Goal: Information Seeking & Learning: Learn about a topic

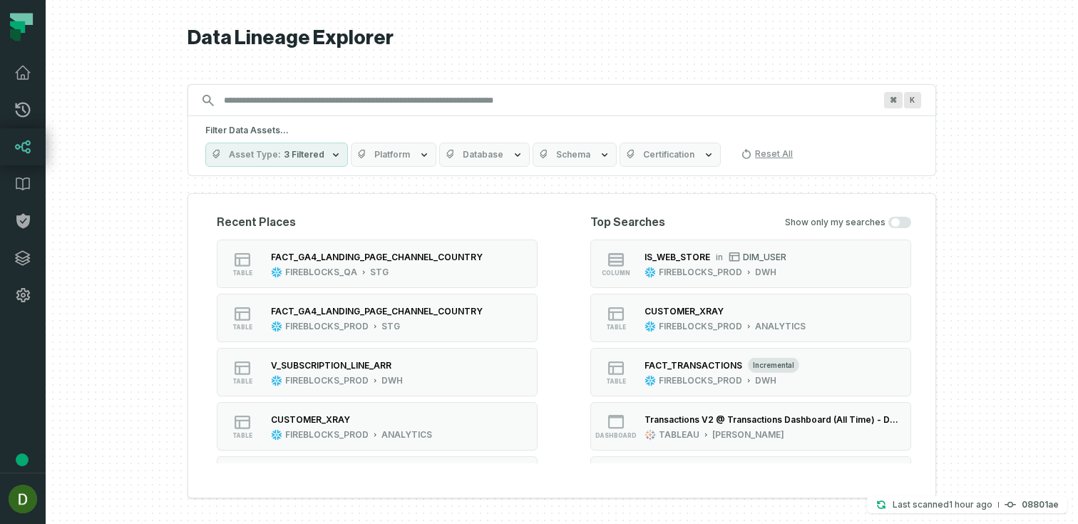
click at [255, 96] on input "Discovery Provider cmdk menu" at bounding box center [548, 100] width 667 height 23
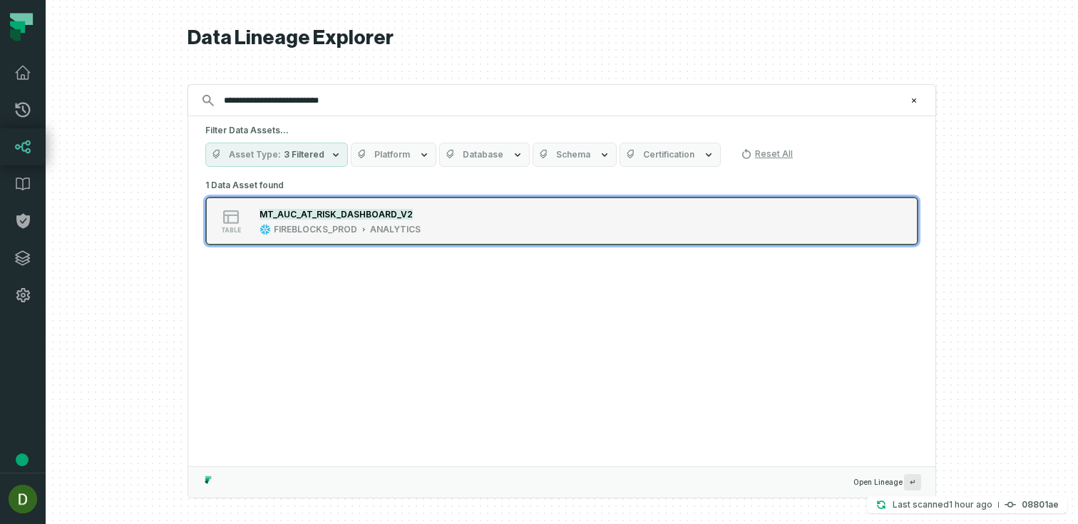
type input "**********"
click at [336, 212] on mark "MT_AUC_AT_RISK_DASHBOARD_V2" at bounding box center [336, 214] width 153 height 11
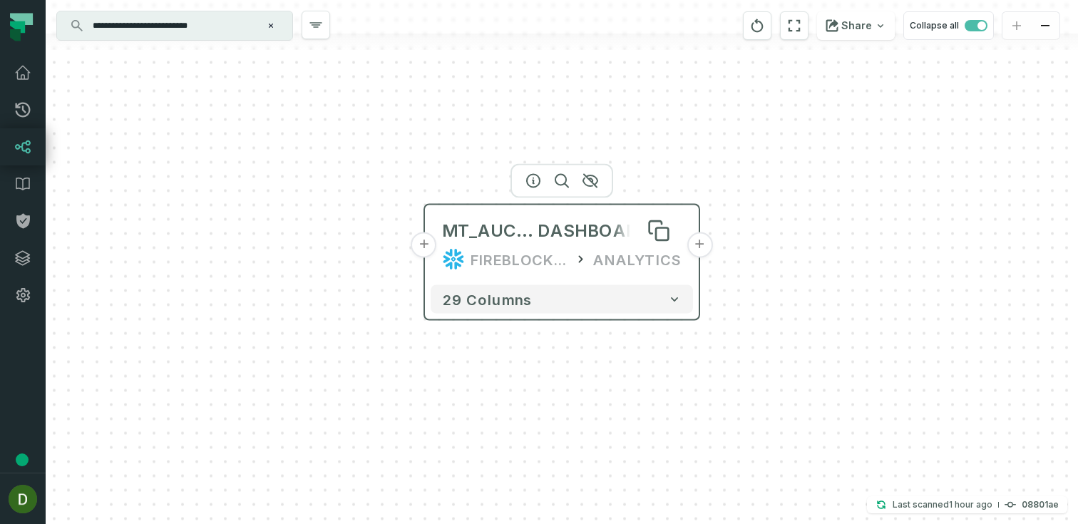
click at [486, 230] on span "MT_AUC_AT_RISK_" at bounding box center [490, 231] width 96 height 23
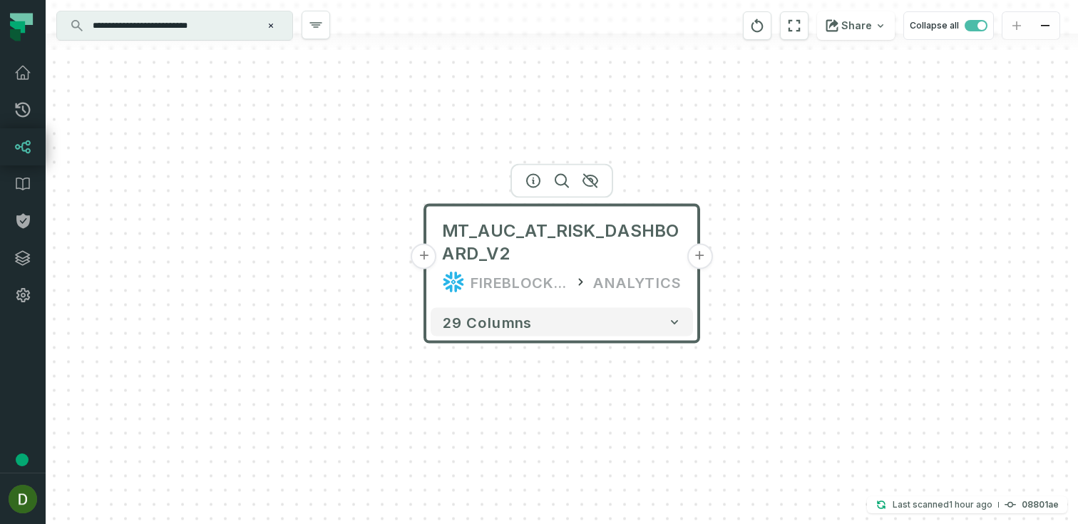
click at [425, 260] on button "+" at bounding box center [424, 257] width 26 height 26
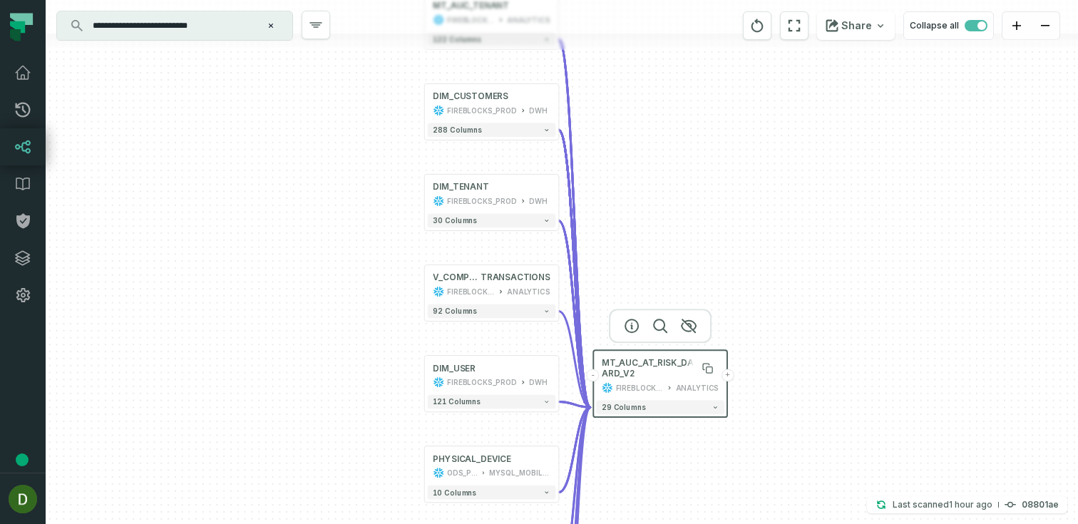
click at [650, 376] on span "MT_AUC_AT_RISK_DASHBOARD_V2" at bounding box center [660, 368] width 117 height 22
click at [636, 329] on icon "button" at bounding box center [631, 325] width 13 height 13
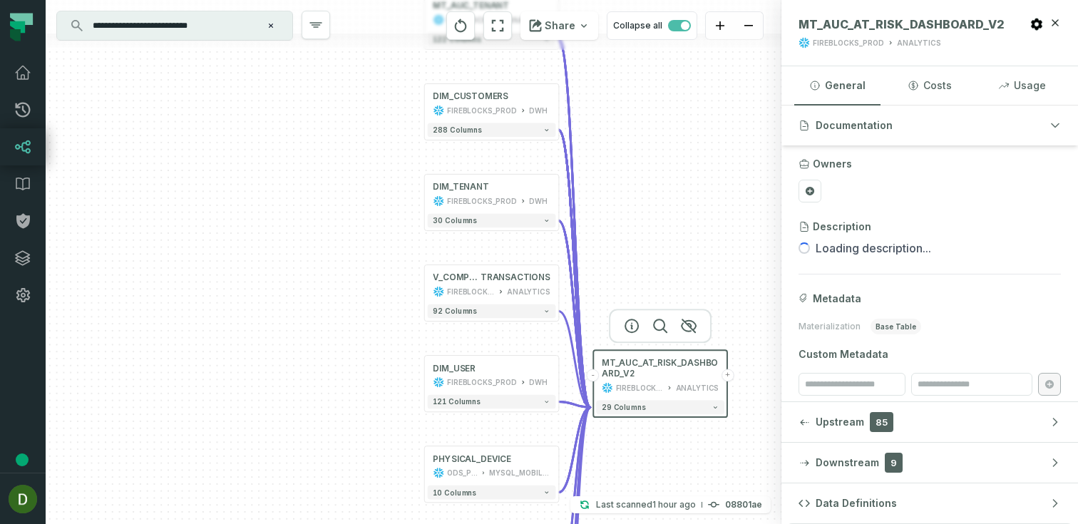
scroll to position [63, 0]
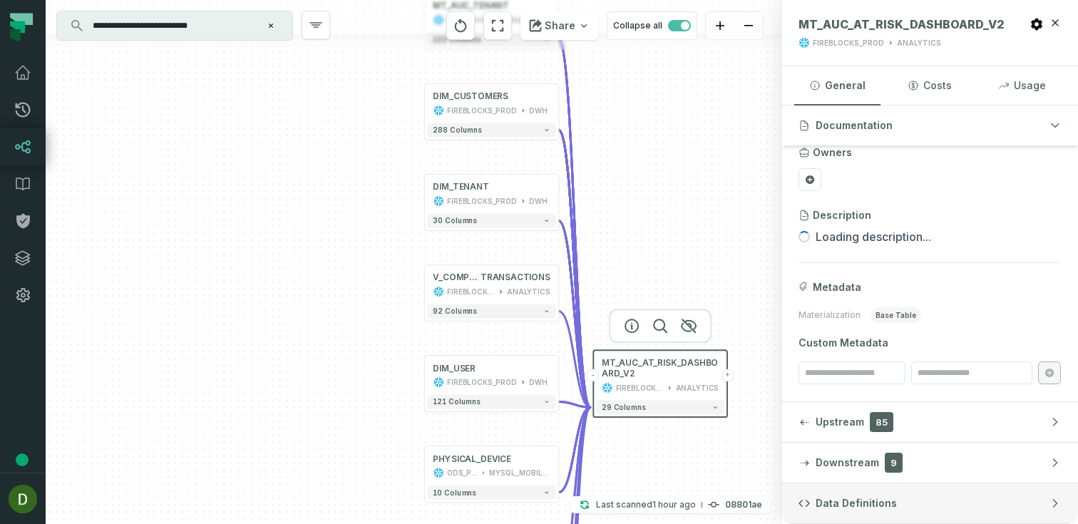
click at [922, 493] on button "Data Definitions" at bounding box center [929, 503] width 297 height 40
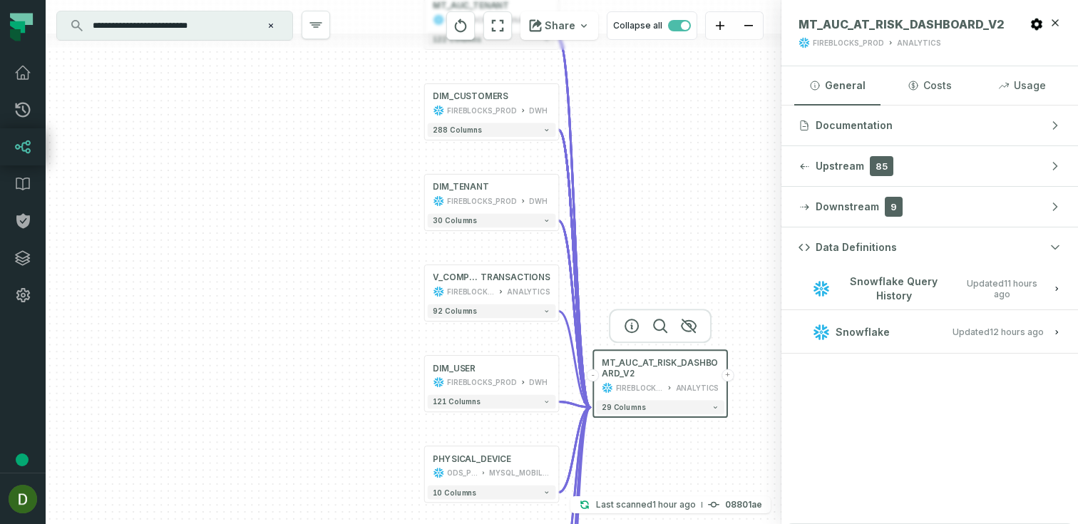
click at [1054, 329] on icon "button" at bounding box center [1056, 332] width 9 height 9
click at [954, 284] on button "Snowflake Query History Updated [DATE] 1:40:16 AM" at bounding box center [929, 288] width 262 height 19
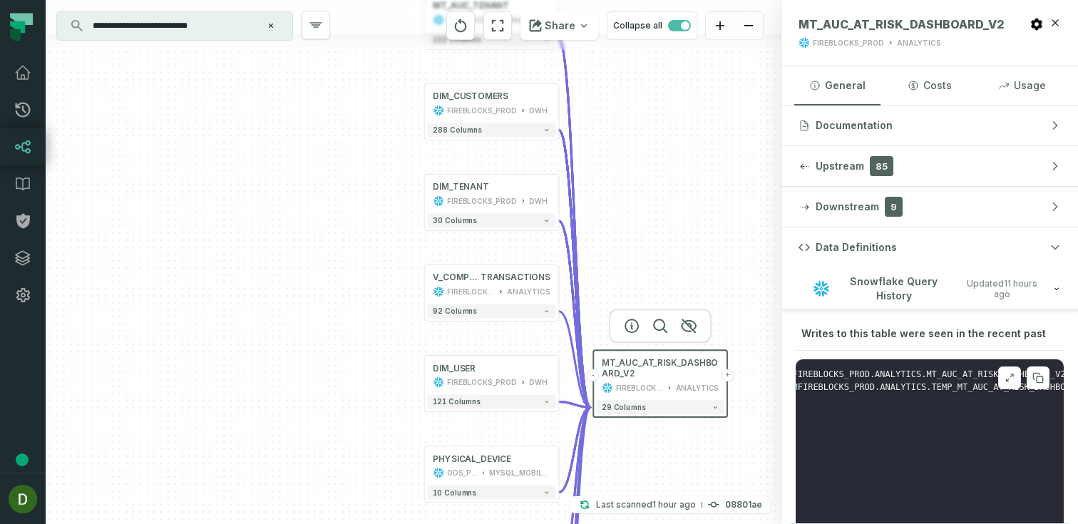
scroll to position [0, 133]
click at [942, 392] on span "TEMP_MT_AUC_AT_RISK_DASHBOARD_V2" at bounding box center [969, 387] width 165 height 10
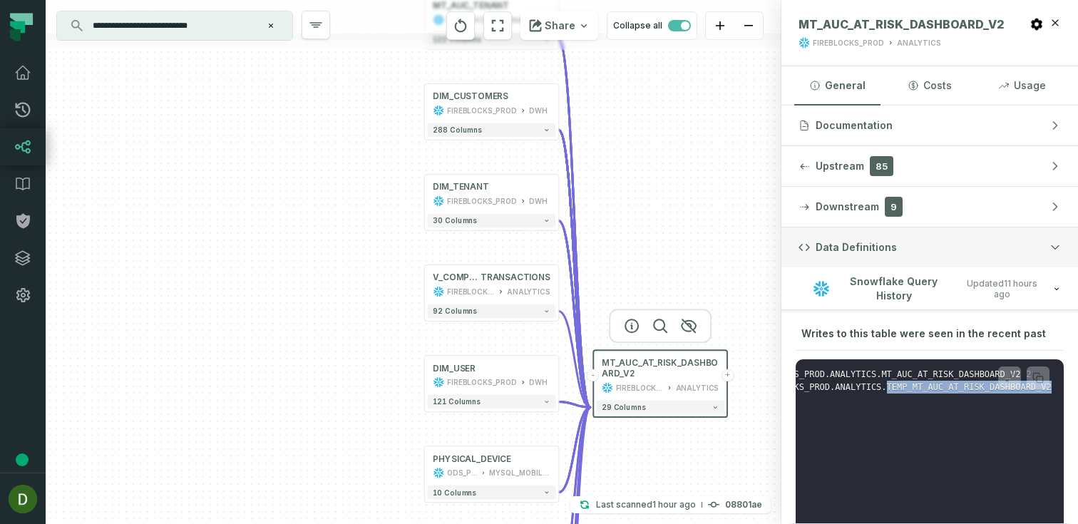
copy span "TEMP_MT_AUC_AT_RISK_DASHBOARD_V2"
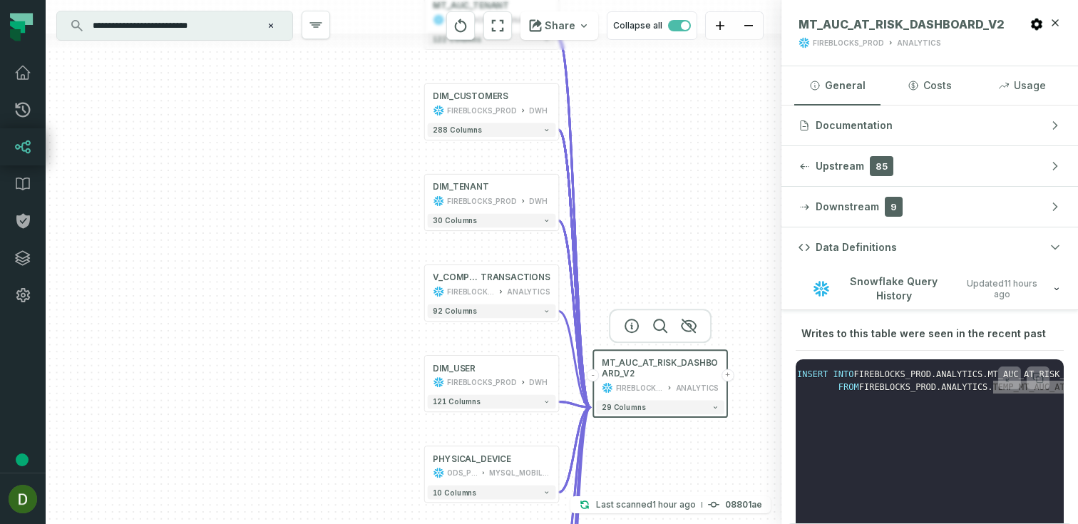
scroll to position [0, 0]
click at [1042, 294] on span "Updated [DATE] 1:40:16 AM" at bounding box center [1001, 288] width 83 height 21
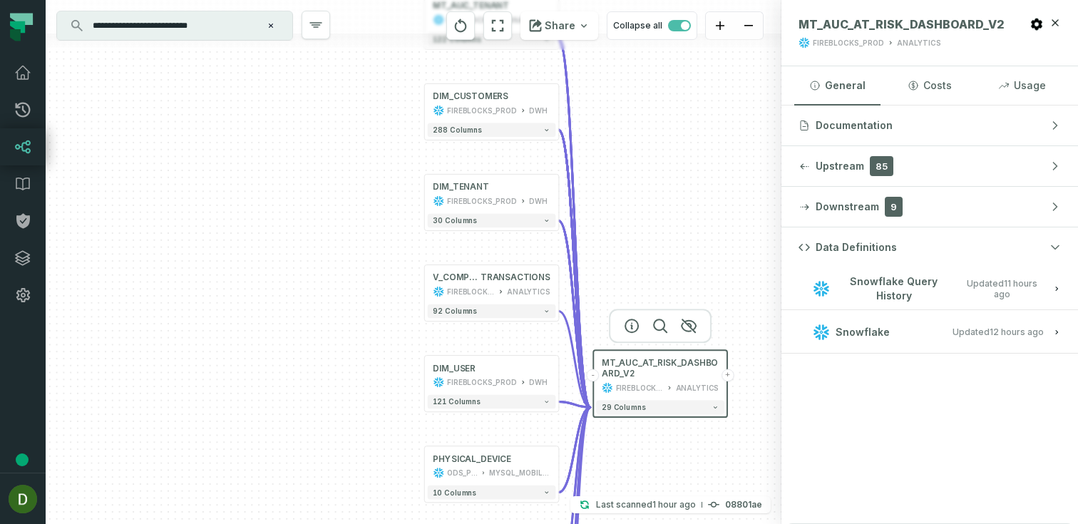
click at [973, 338] on button "Snowflake Updated [DATE] 1:01:59 AM" at bounding box center [929, 331] width 262 height 19
click at [846, 374] on span "View this entity in source platform" at bounding box center [873, 380] width 144 height 14
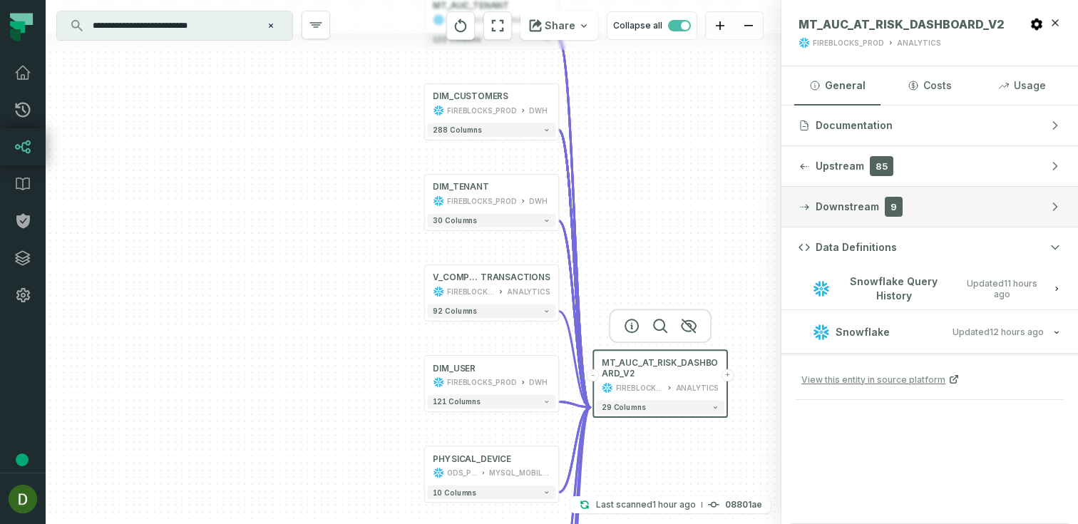
click at [824, 201] on span "Downstream" at bounding box center [847, 207] width 63 height 14
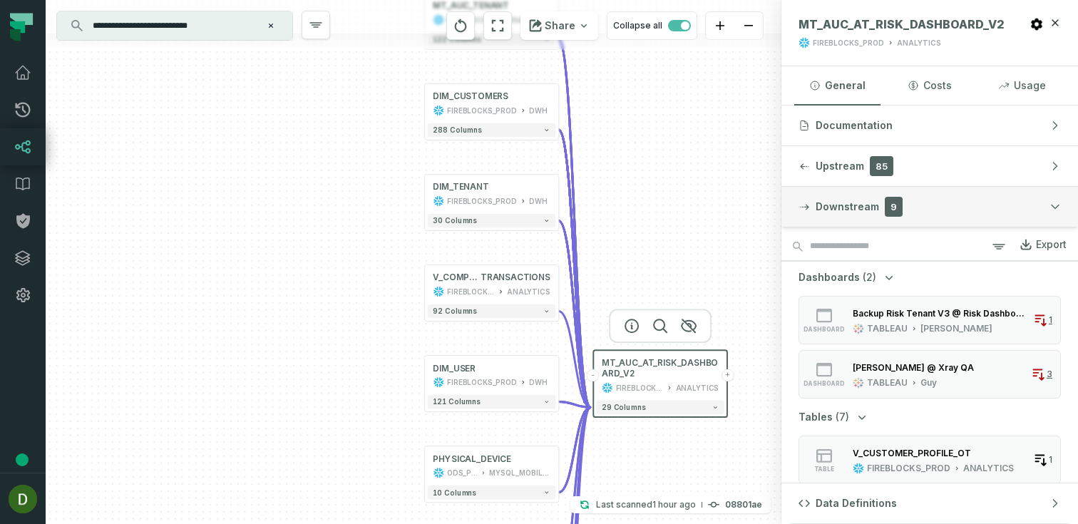
click at [823, 200] on span "Downstream" at bounding box center [847, 207] width 63 height 14
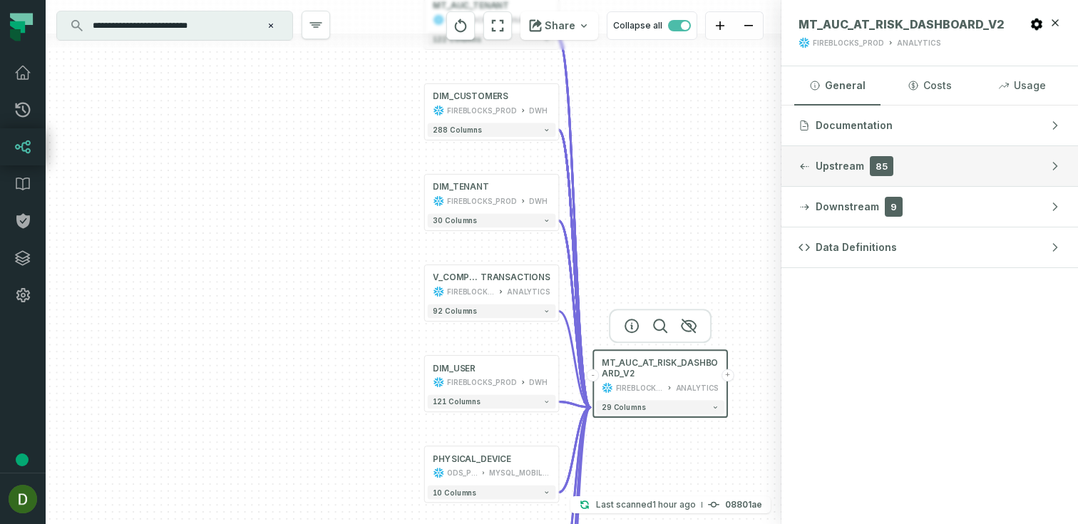
click at [819, 168] on span "Upstream" at bounding box center [840, 166] width 48 height 14
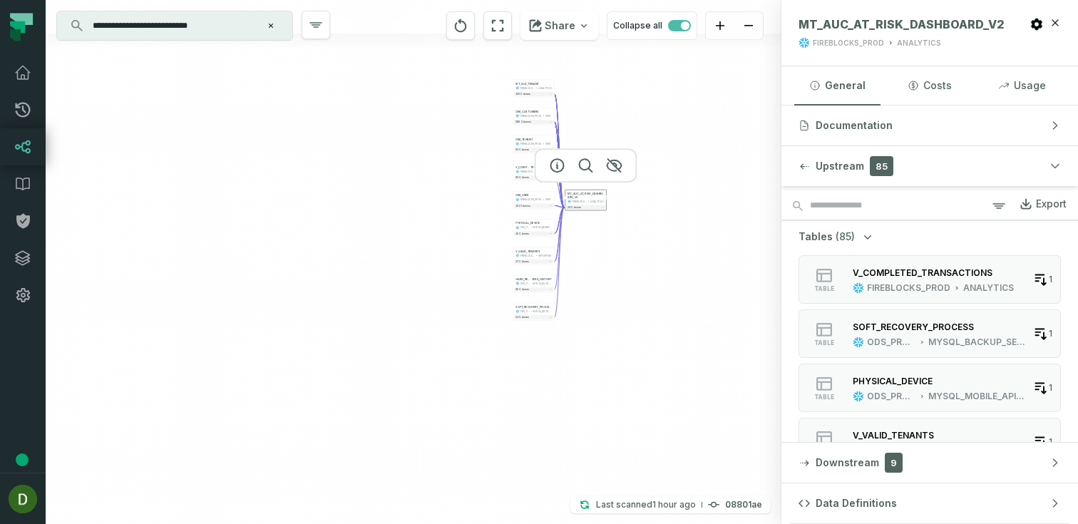
drag, startPoint x: 625, startPoint y: 435, endPoint x: 611, endPoint y: 287, distance: 149.0
click at [617, 279] on div "+ MT_AUC_TENANT FIREBLOCKS_PROD ANALYTICS + 122 columns + DIM_CUSTOMERS FIREBLO…" at bounding box center [414, 262] width 736 height 524
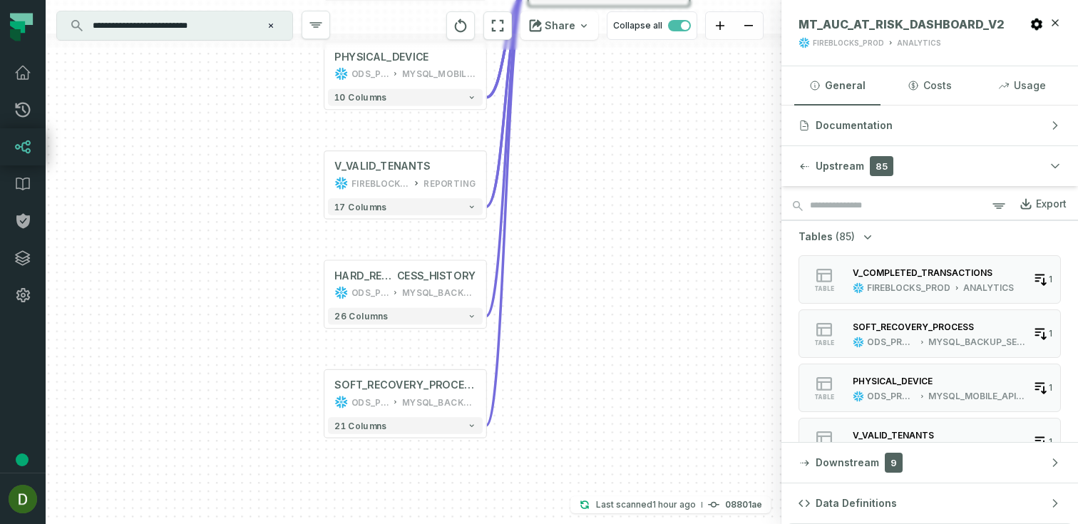
drag, startPoint x: 558, startPoint y: 295, endPoint x: 586, endPoint y: 359, distance: 69.3
click at [586, 359] on div "+ MT_AUC_TENANT FIREBLOCKS_PROD ANALYTICS + 122 columns + DIM_CUSTOMERS FIREBLO…" at bounding box center [414, 262] width 736 height 524
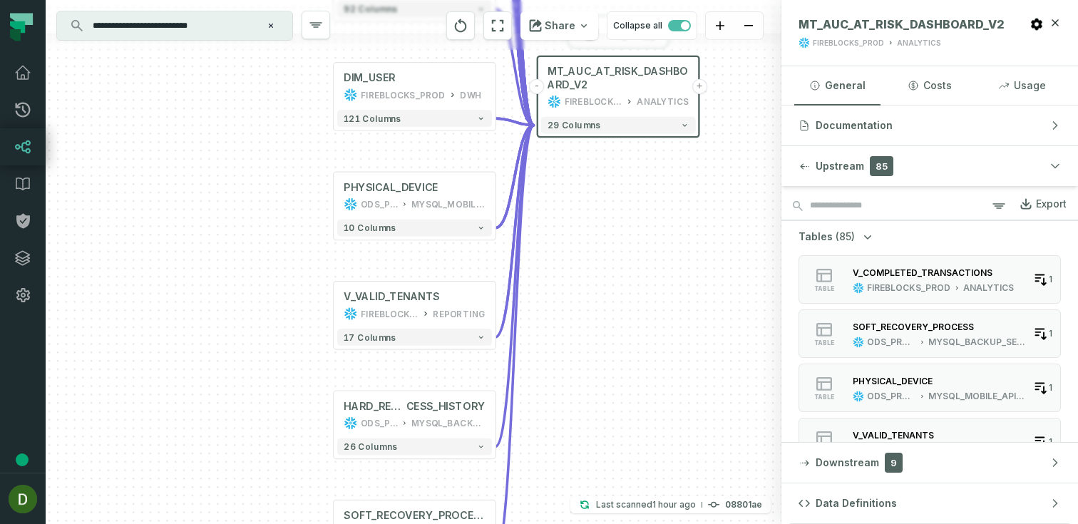
drag, startPoint x: 604, startPoint y: 228, endPoint x: 610, endPoint y: 346, distance: 117.8
click at [610, 346] on div "+ MT_AUC_TENANT FIREBLOCKS_PROD ANALYTICS + 122 columns + DIM_CUSTOMERS FIREBLO…" at bounding box center [414, 262] width 736 height 524
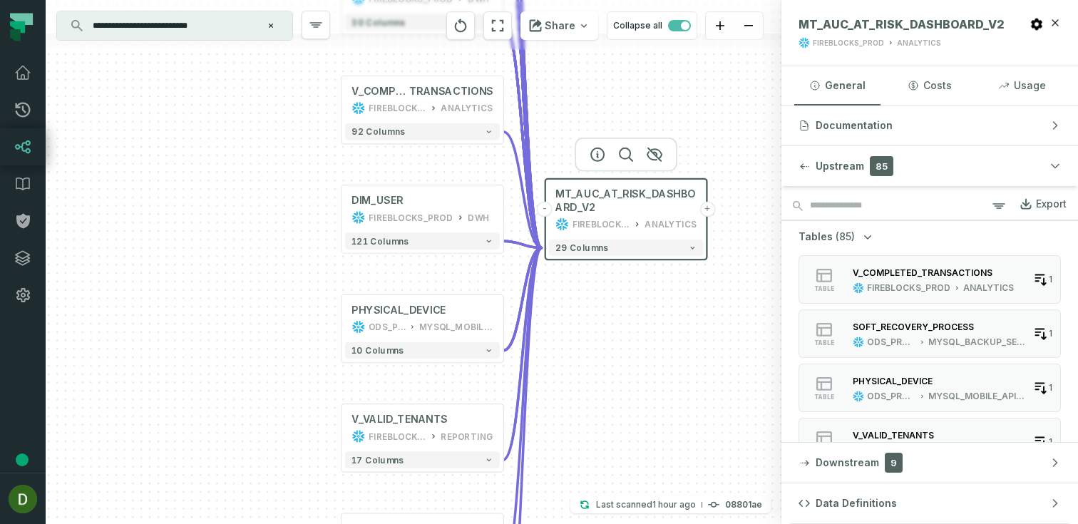
drag, startPoint x: 612, startPoint y: 265, endPoint x: 614, endPoint y: 364, distance: 98.4
click at [615, 363] on div "+ MT_AUC_TENANT FIREBLOCKS_PROD ANALYTICS + 122 columns + DIM_CUSTOMERS FIREBLO…" at bounding box center [414, 262] width 736 height 524
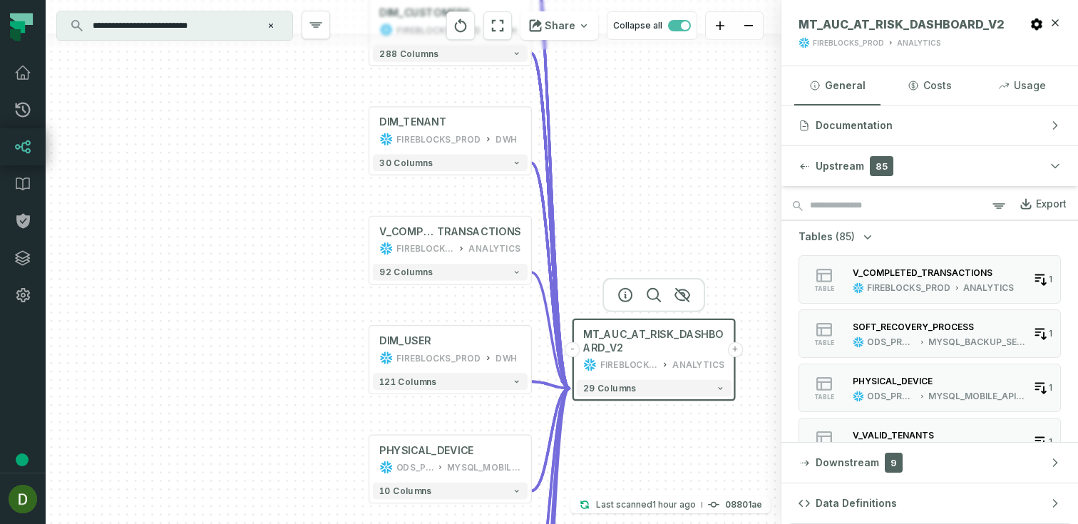
drag, startPoint x: 614, startPoint y: 66, endPoint x: 643, endPoint y: 207, distance: 143.5
click at [643, 207] on div "+ MT_AUC_TENANT FIREBLOCKS_PROD ANALYTICS + 122 columns + DIM_CUSTOMERS FIREBLO…" at bounding box center [414, 262] width 736 height 524
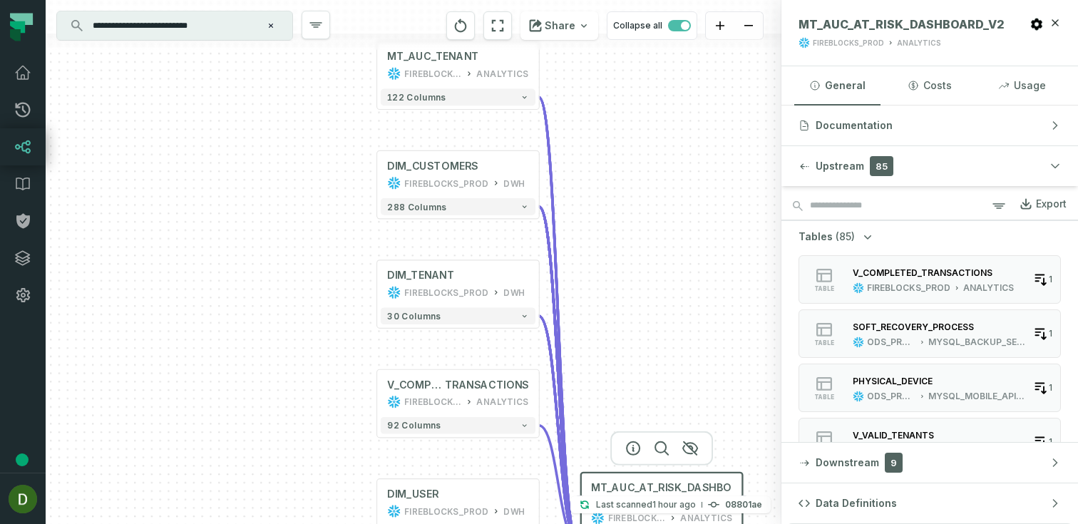
drag, startPoint x: 624, startPoint y: 135, endPoint x: 632, endPoint y: 292, distance: 156.4
click at [632, 292] on div "+ MT_AUC_TENANT FIREBLOCKS_PROD ANALYTICS + 122 columns + DIM_CUSTOMERS FIREBLO…" at bounding box center [414, 262] width 736 height 524
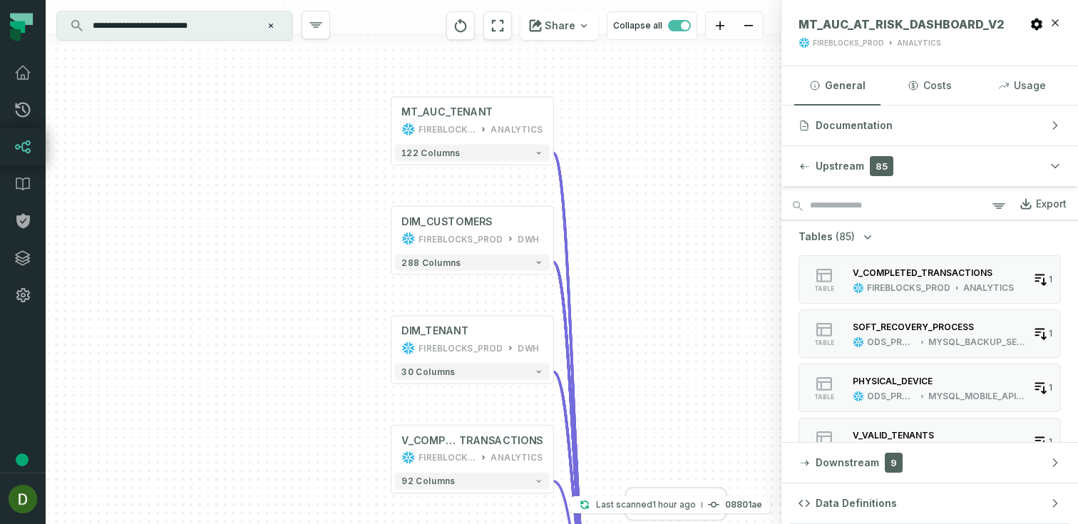
drag, startPoint x: 605, startPoint y: 163, endPoint x: 620, endPoint y: 214, distance: 53.3
click at [620, 214] on div "+ MT_AUC_TENANT FIREBLOCKS_PROD ANALYTICS + 122 columns + DIM_CUSTOMERS FIREBLO…" at bounding box center [414, 262] width 736 height 524
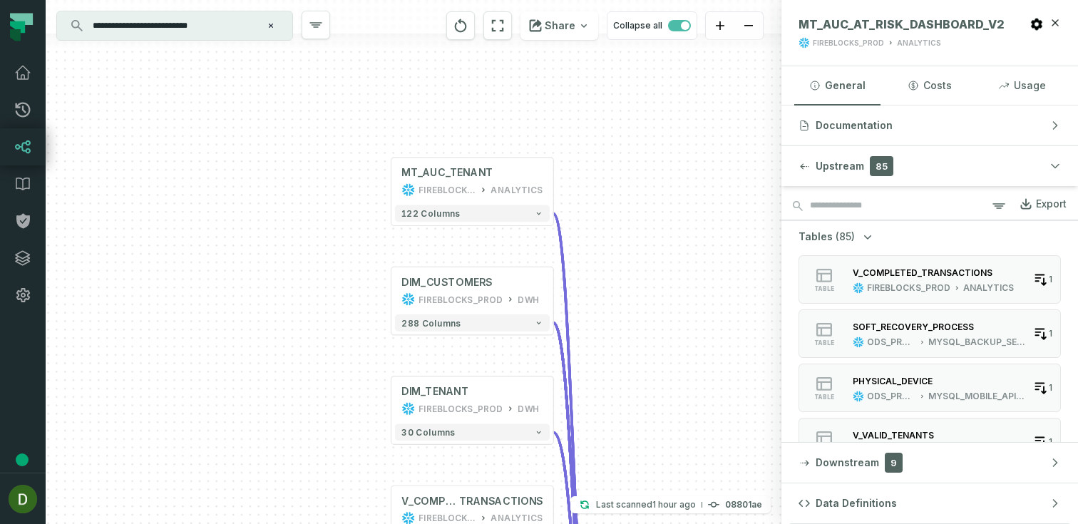
drag, startPoint x: 630, startPoint y: 212, endPoint x: 630, endPoint y: 264, distance: 52.8
click at [630, 264] on div "+ MT_AUC_TENANT FIREBLOCKS_PROD ANALYTICS + 122 columns + DIM_CUSTOMERS FIREBLO…" at bounding box center [414, 262] width 736 height 524
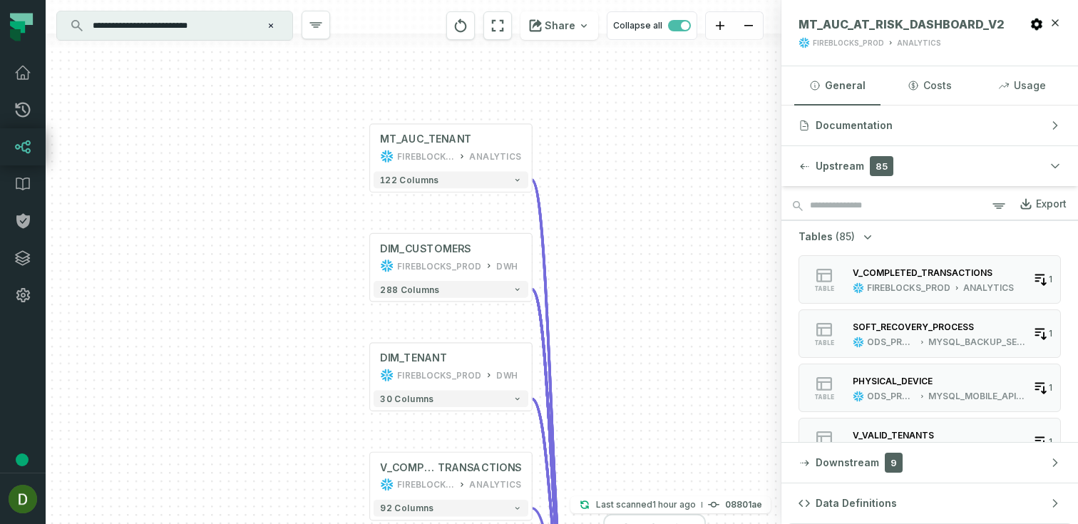
drag, startPoint x: 633, startPoint y: 320, endPoint x: 599, endPoint y: 272, distance: 59.3
click at [599, 272] on div "+ MT_AUC_TENANT FIREBLOCKS_PROD ANALYTICS + 122 columns + DIM_CUSTOMERS FIREBLO…" at bounding box center [414, 262] width 736 height 524
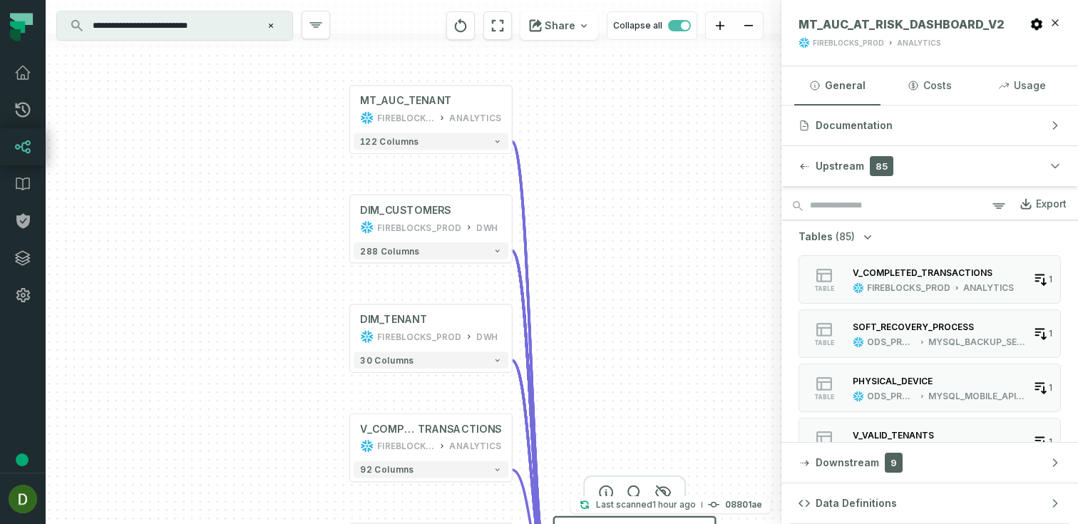
drag, startPoint x: 644, startPoint y: 358, endPoint x: 634, endPoint y: 329, distance: 30.7
click at [630, 319] on div "+ MT_AUC_TENANT FIREBLOCKS_PROD ANALYTICS + 122 columns + DIM_CUSTOMERS FIREBLO…" at bounding box center [414, 262] width 736 height 524
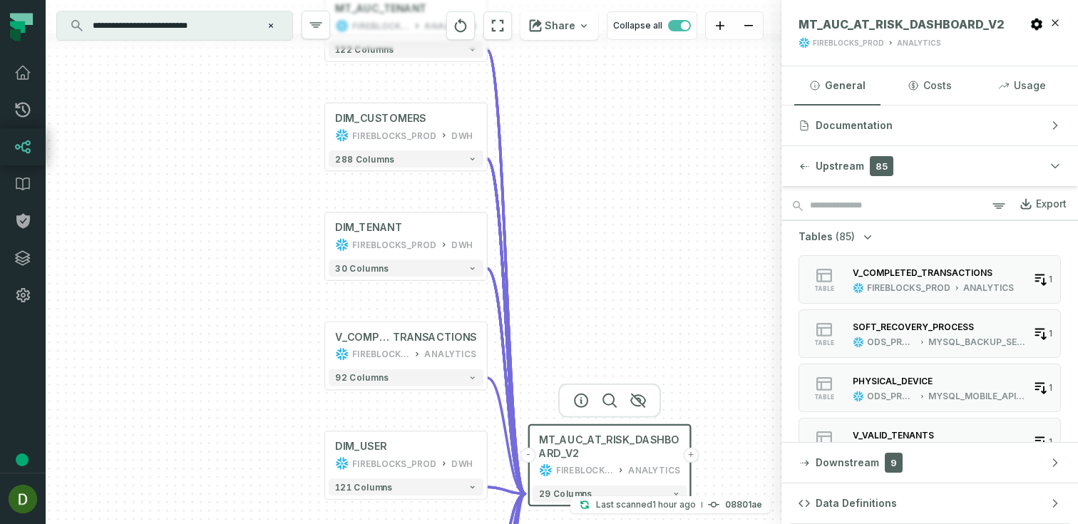
drag, startPoint x: 654, startPoint y: 367, endPoint x: 622, endPoint y: 202, distance: 167.8
click at [622, 202] on div "+ MT_AUC_TENANT FIREBLOCKS_PROD ANALYTICS + 122 columns + DIM_CUSTOMERS FIREBLO…" at bounding box center [414, 262] width 736 height 524
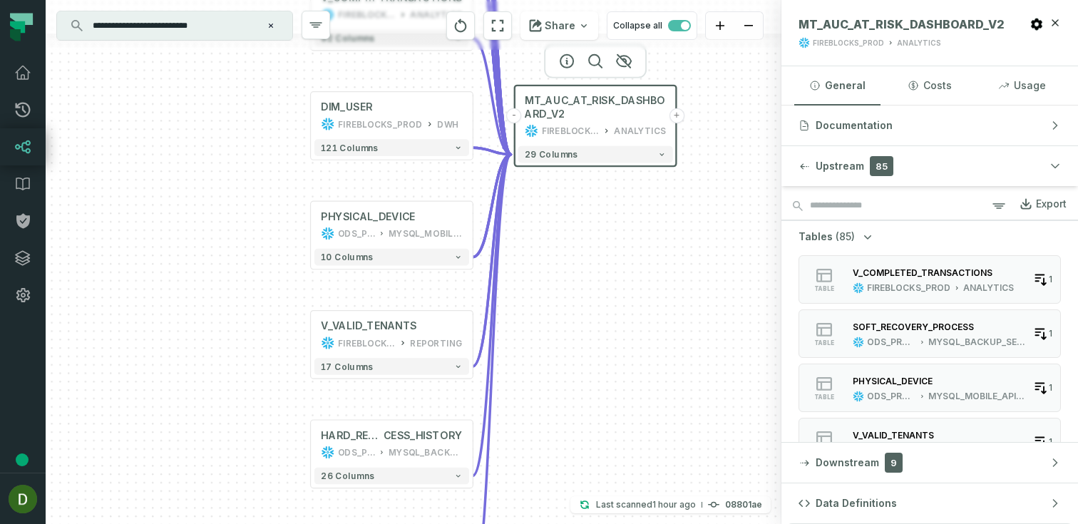
drag, startPoint x: 647, startPoint y: 441, endPoint x: 650, endPoint y: 222, distance: 218.9
click at [650, 220] on div "+ MT_AUC_TENANT FIREBLOCKS_PROD ANALYTICS + 122 columns + DIM_CUSTOMERS FIREBLO…" at bounding box center [414, 262] width 736 height 524
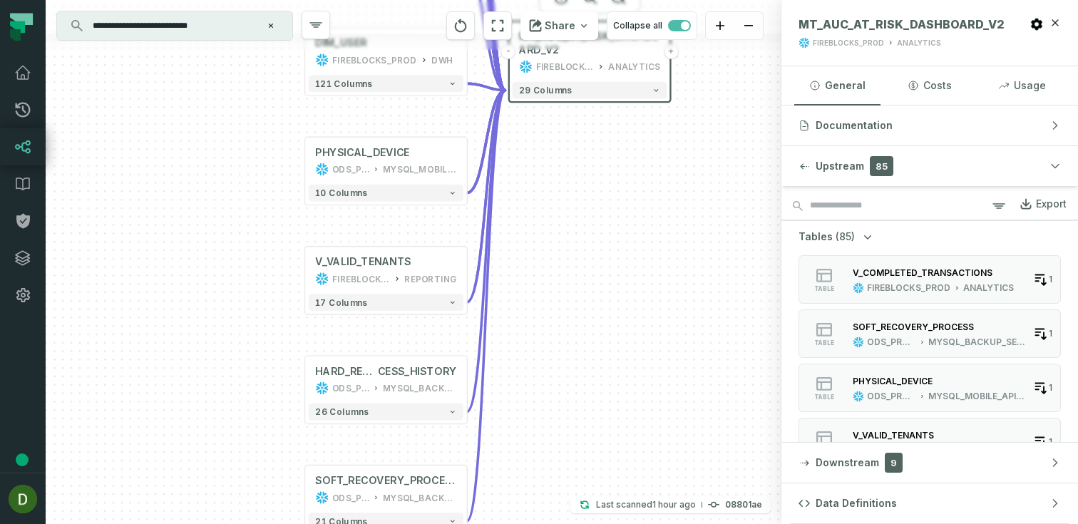
drag, startPoint x: 640, startPoint y: 356, endPoint x: 633, endPoint y: 255, distance: 102.2
click at [633, 255] on div "+ MT_AUC_TENANT FIREBLOCKS_PROD ANALYTICS + 122 columns + DIM_CUSTOMERS FIREBLO…" at bounding box center [414, 262] width 736 height 524
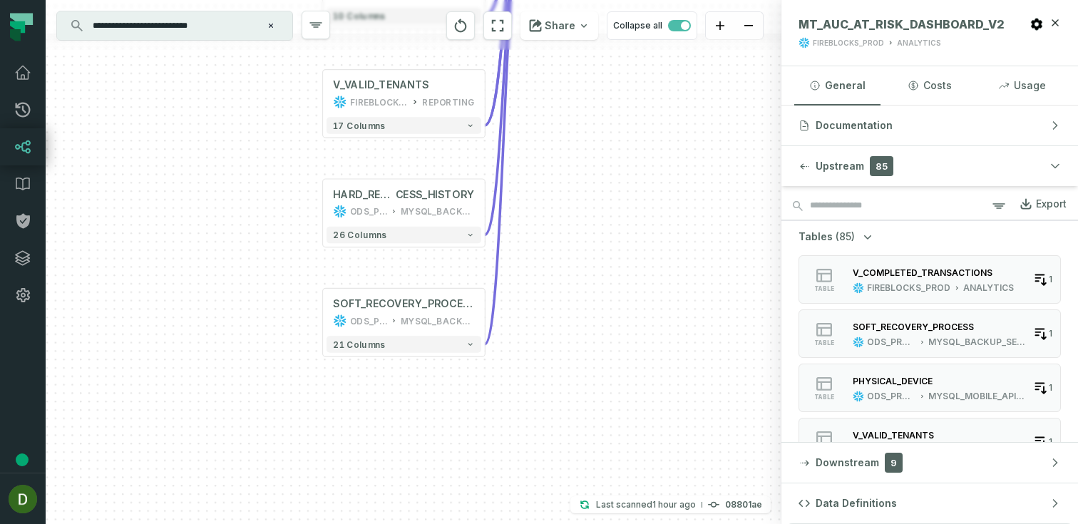
drag, startPoint x: 596, startPoint y: 388, endPoint x: 606, endPoint y: 247, distance: 141.5
click at [617, 247] on div "+ MT_AUC_TENANT FIREBLOCKS_PROD ANALYTICS + 122 columns + DIM_CUSTOMERS FIREBLO…" at bounding box center [414, 262] width 736 height 524
